Goal: Information Seeking & Learning: Learn about a topic

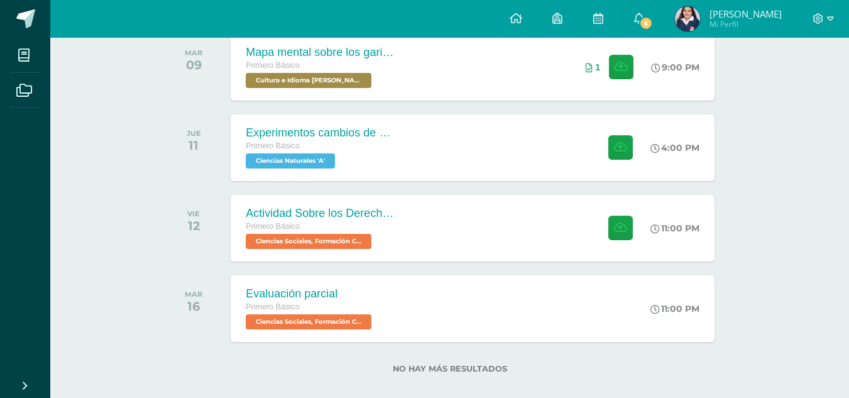
scroll to position [221, 0]
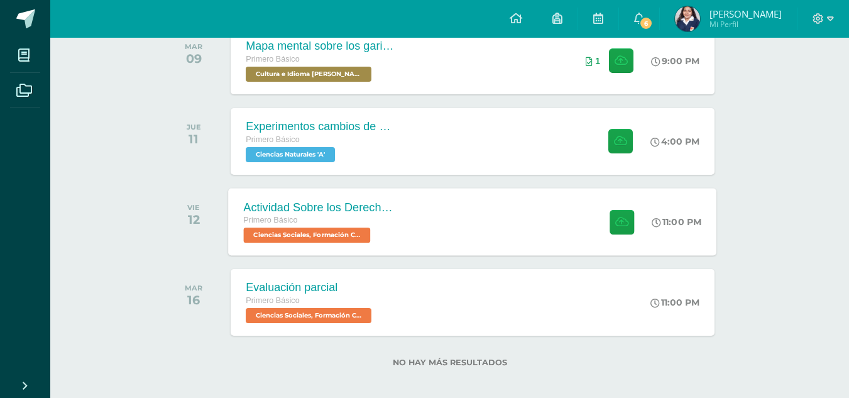
click at [449, 209] on div "Actividad Sobre los Derechos Humanos Primero Básico Ciencias Sociales, Formació…" at bounding box center [473, 221] width 488 height 67
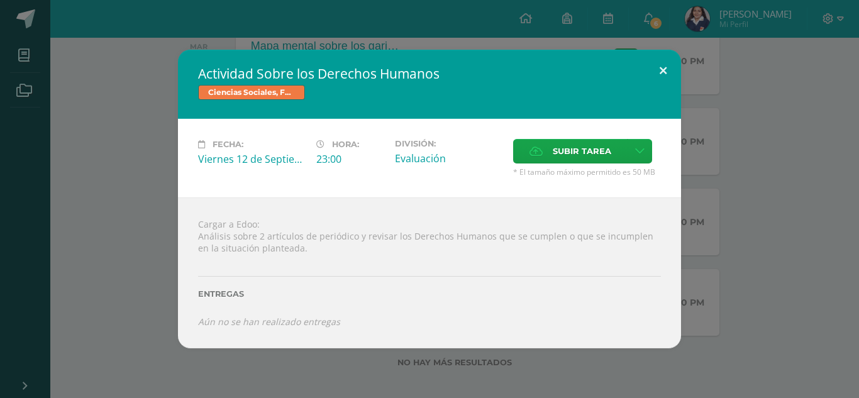
click at [652, 77] on button at bounding box center [663, 71] width 36 height 43
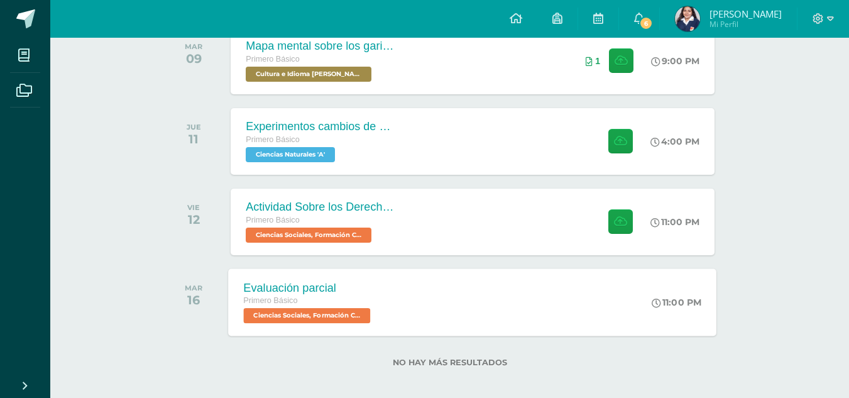
click at [430, 313] on div "Evaluación parcial Primero Básico Ciencias Sociales, Formación Ciudadana e Inte…" at bounding box center [473, 301] width 488 height 67
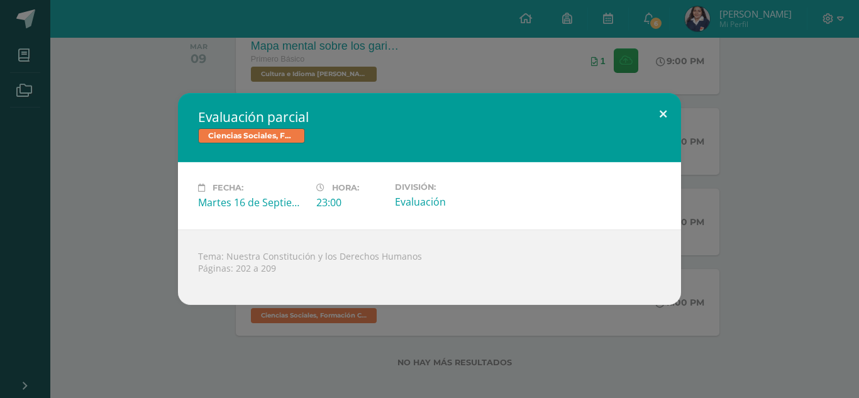
click at [661, 115] on button at bounding box center [663, 114] width 36 height 43
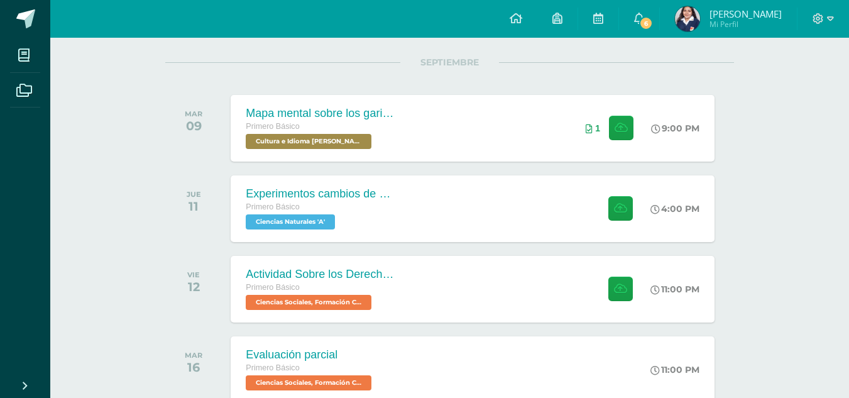
scroll to position [153, 0]
click at [470, 215] on div "Experimentos cambios de estado de la materia Primero Básico Ciencias Naturales …" at bounding box center [472, 209] width 483 height 67
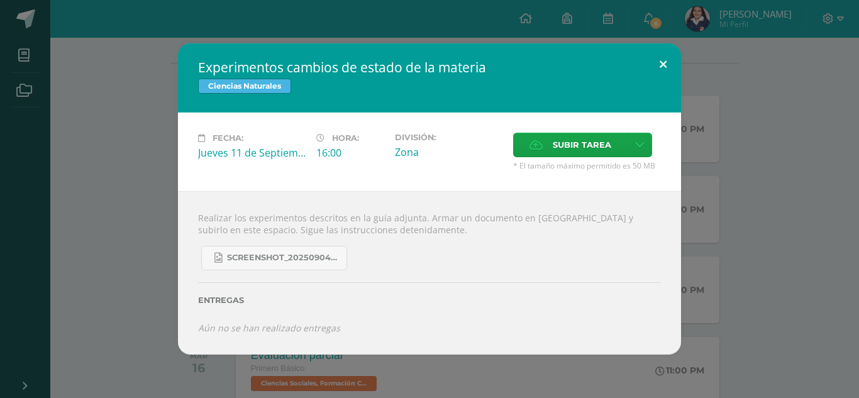
click at [647, 72] on button at bounding box center [663, 64] width 36 height 43
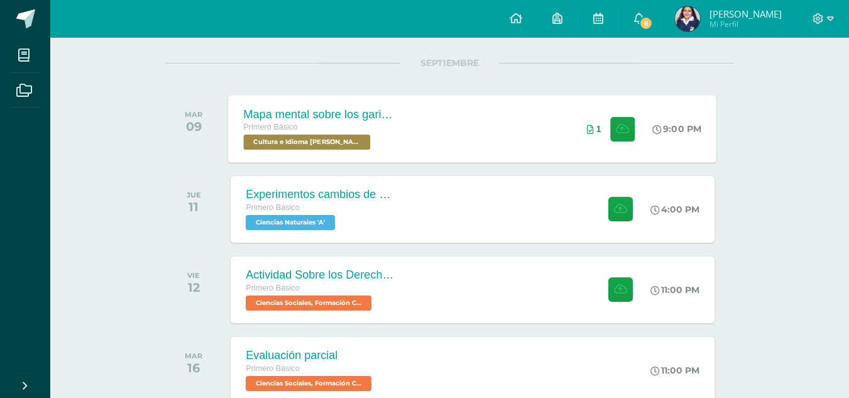
click at [455, 151] on div "Mapa mental sobre los garifunas Primero Básico Cultura e Idioma Maya Garífuna o…" at bounding box center [473, 128] width 488 height 67
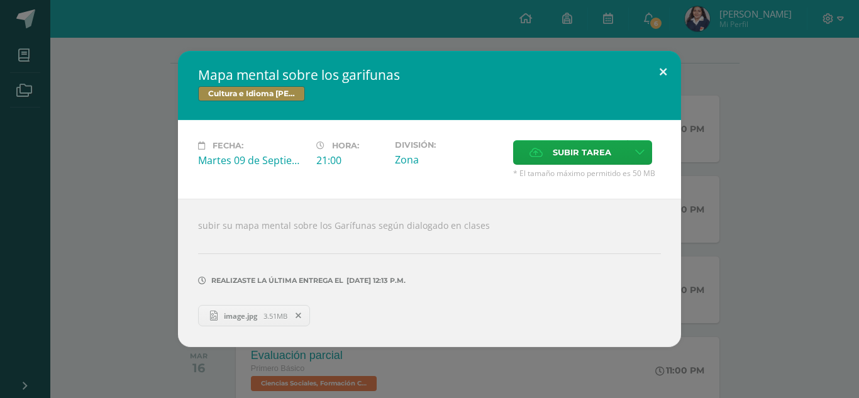
click at [669, 68] on button at bounding box center [663, 72] width 36 height 43
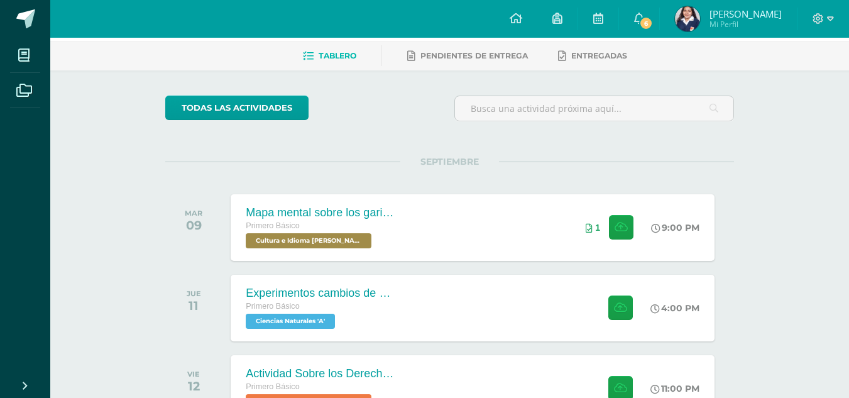
scroll to position [36, 0]
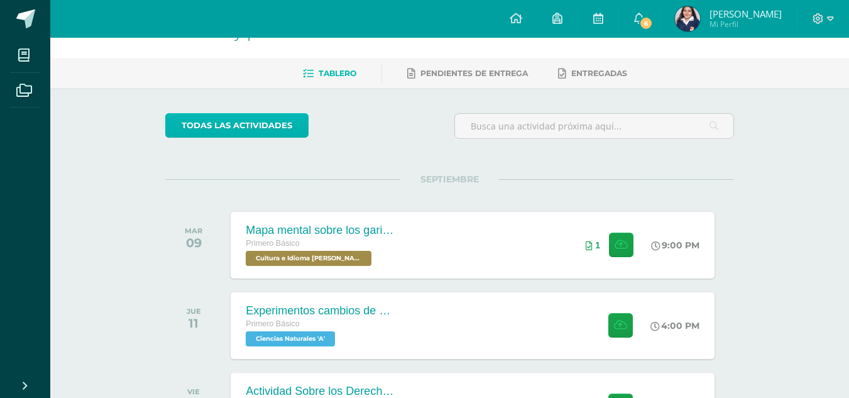
click at [201, 128] on link "todas las Actividades" at bounding box center [236, 125] width 143 height 25
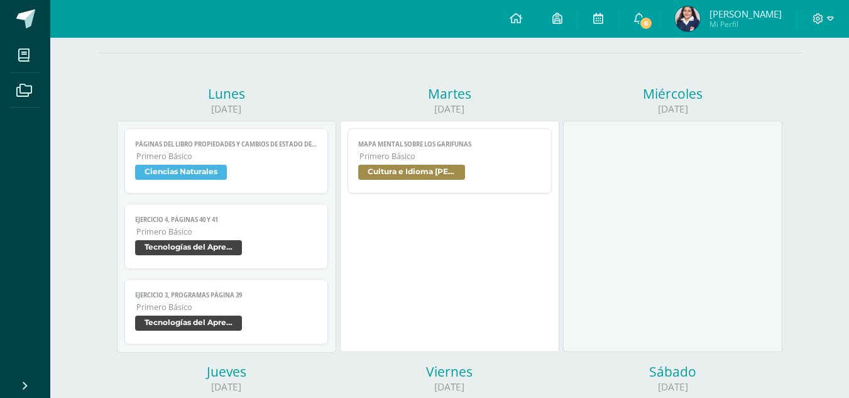
scroll to position [123, 0]
click at [242, 185] on link "Páginas del libro Propiedades y cambios de estado de la materia Primero Básico …" at bounding box center [226, 160] width 204 height 65
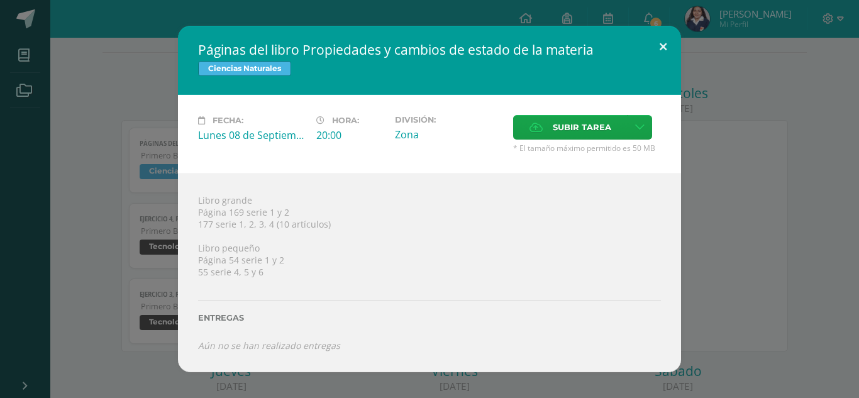
click at [665, 54] on button at bounding box center [663, 47] width 36 height 43
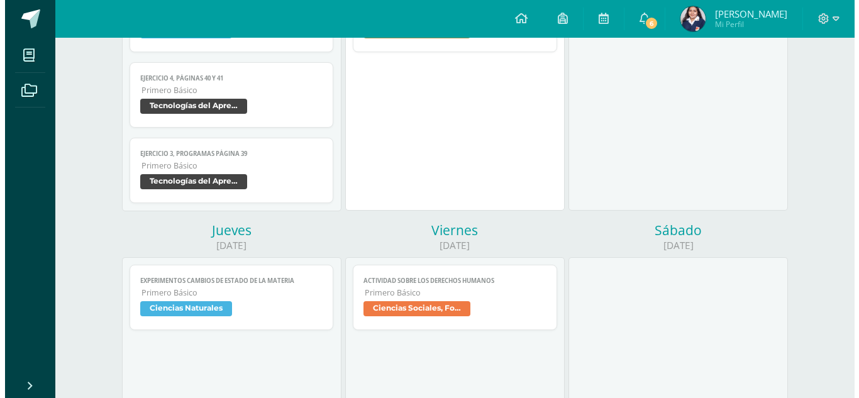
scroll to position [264, 0]
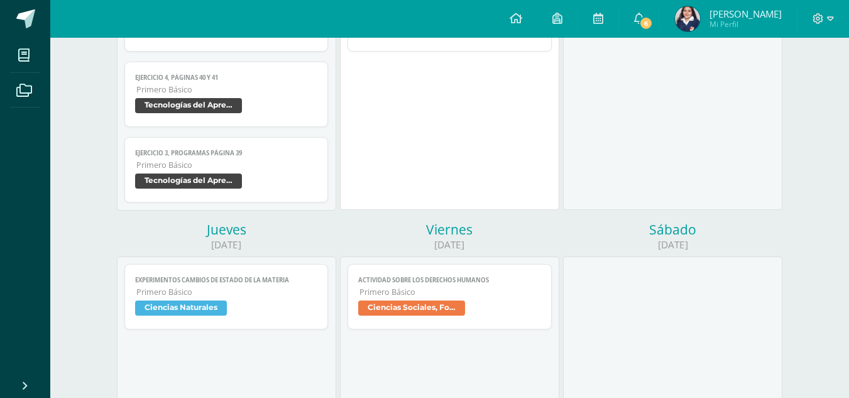
click at [210, 307] on span "Ciencias Naturales" at bounding box center [181, 307] width 92 height 15
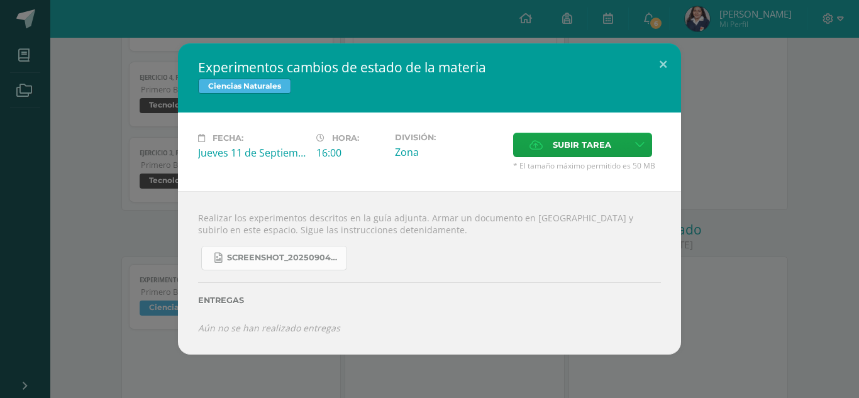
click at [299, 255] on span "Screenshot_20250904_132635_OneDrive.jpg" at bounding box center [283, 258] width 113 height 10
